Goal: Find specific page/section: Find specific page/section

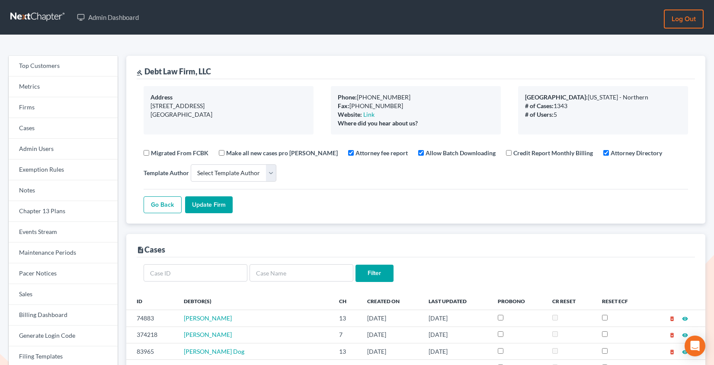
select select
click at [71, 112] on link "Firms" at bounding box center [63, 107] width 109 height 21
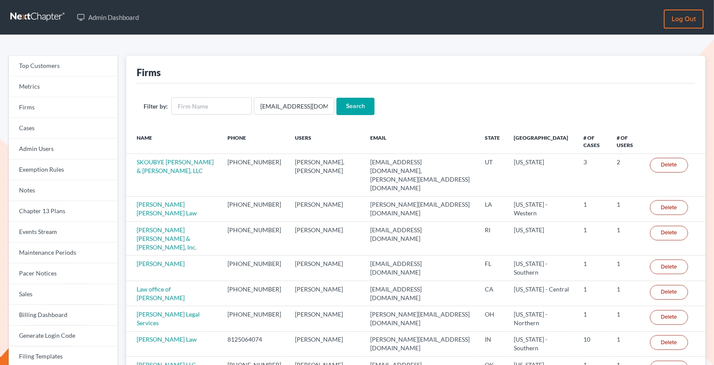
scroll to position [0, 3]
type input "[EMAIL_ADDRESS][DOMAIN_NAME]"
click at [337, 98] on input "Search" at bounding box center [356, 106] width 38 height 17
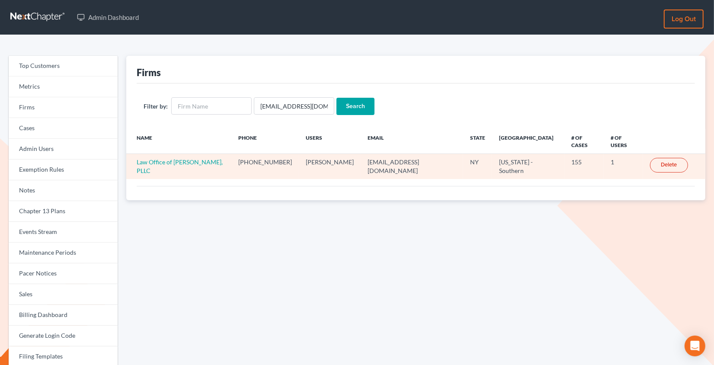
click at [171, 154] on td "Law Office of [PERSON_NAME], PLLC" at bounding box center [178, 166] width 105 height 25
click at [171, 158] on link "Law Office of [PERSON_NAME], PLLC" at bounding box center [180, 166] width 86 height 16
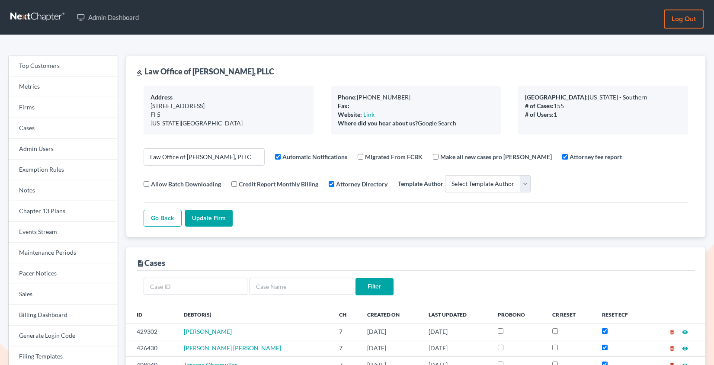
select select
